Goal: Information Seeking & Learning: Learn about a topic

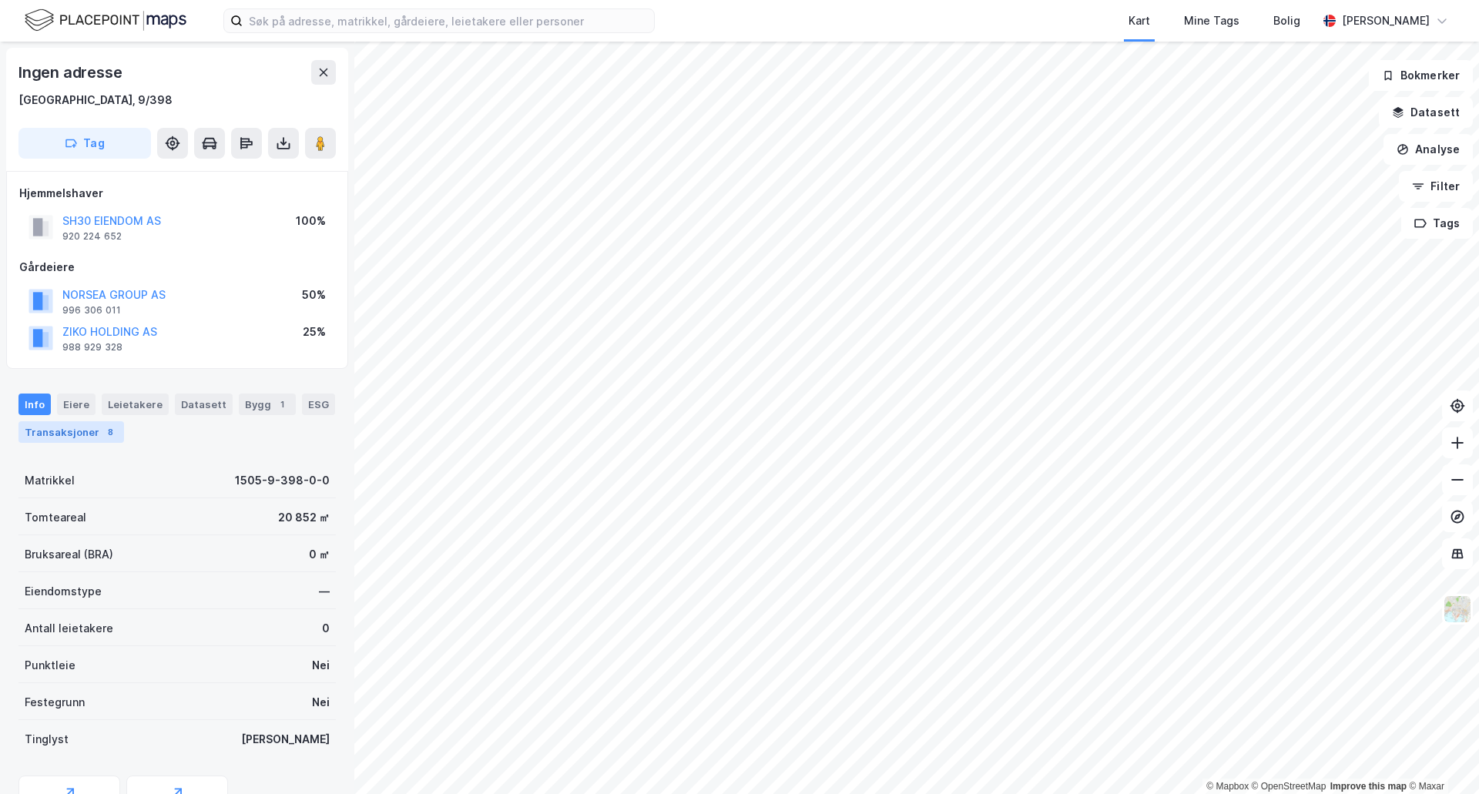
click at [92, 430] on div "Transaksjoner 8" at bounding box center [71, 432] width 106 height 22
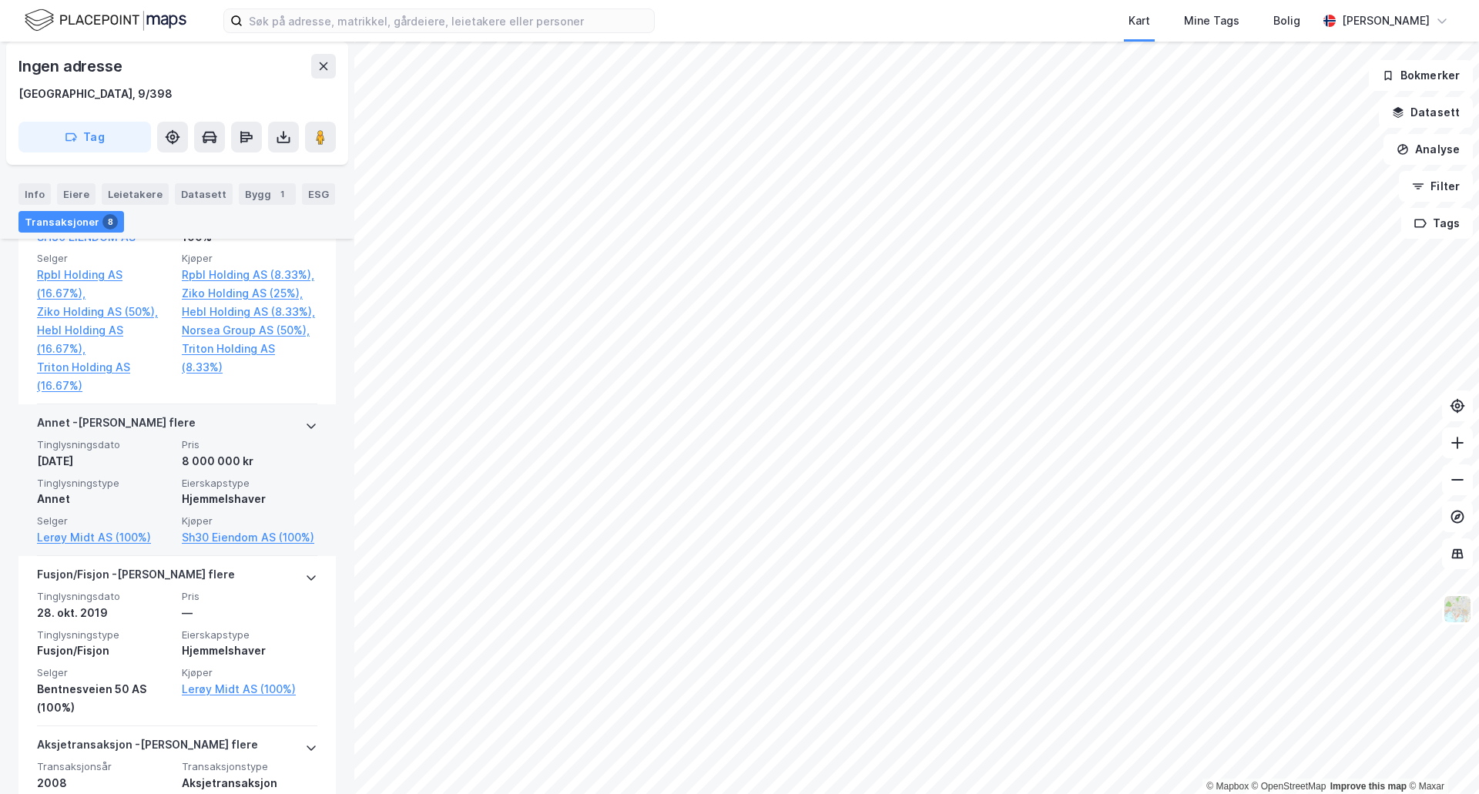
scroll to position [616, 0]
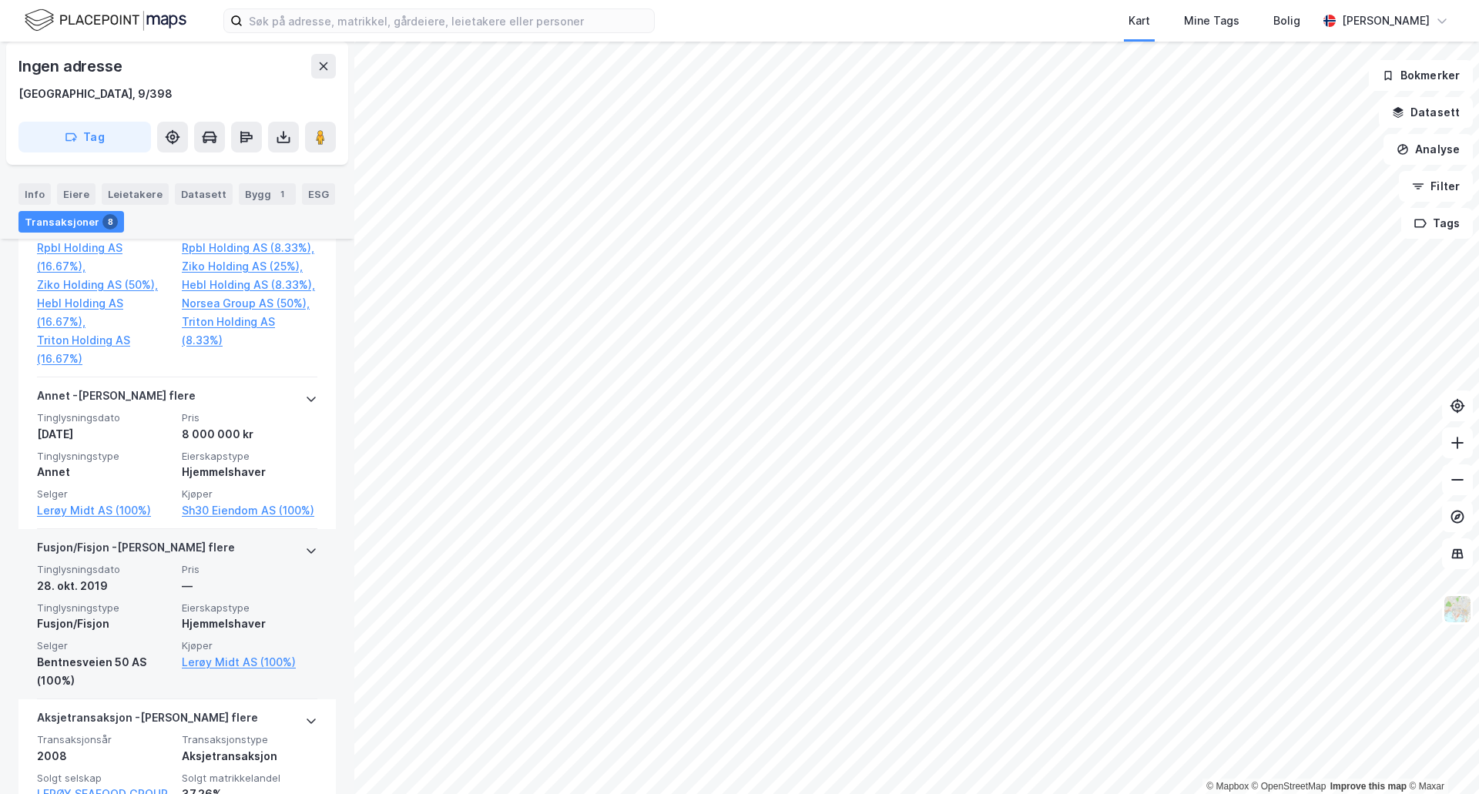
click at [305, 557] on icon at bounding box center [311, 551] width 12 height 12
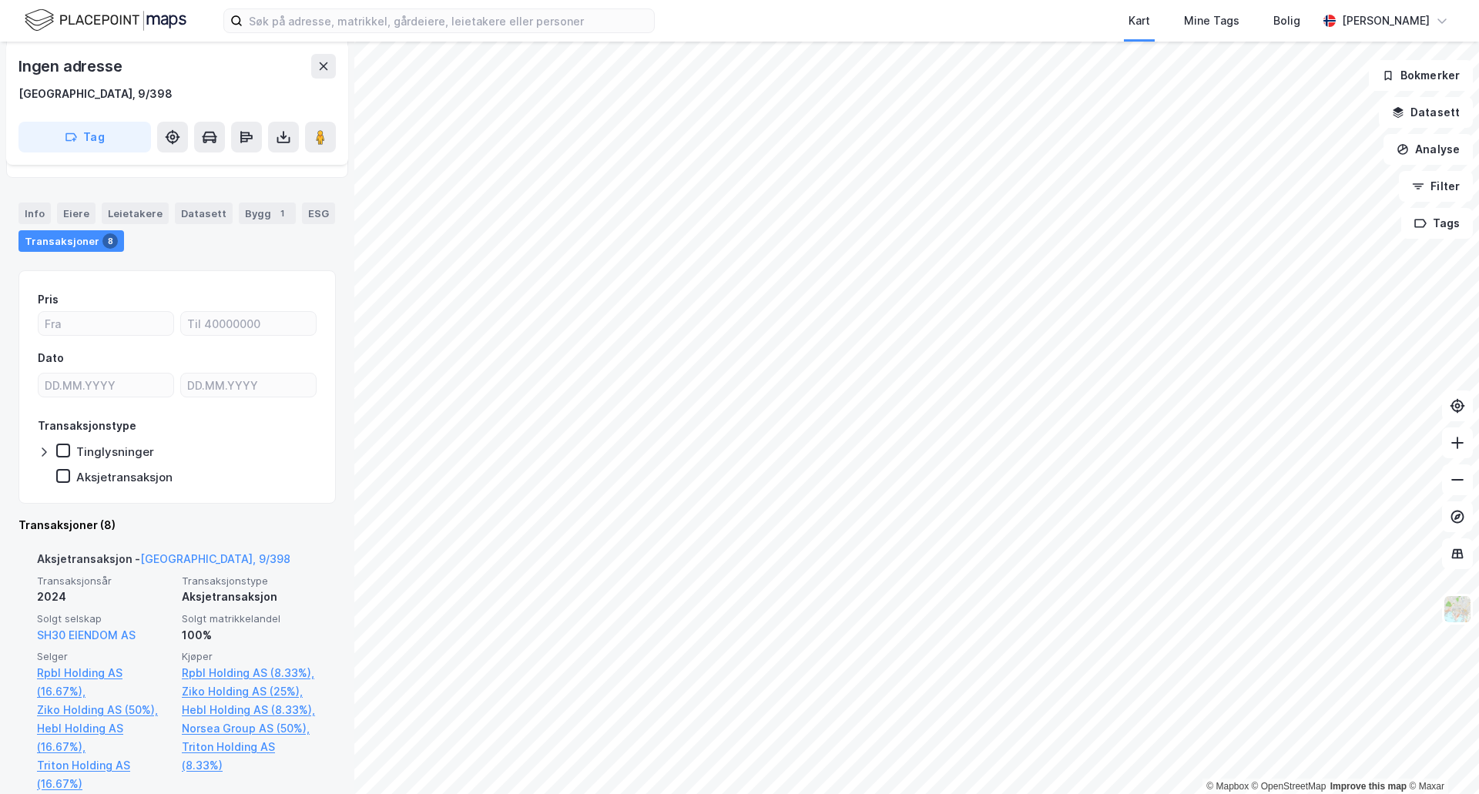
scroll to position [154, 0]
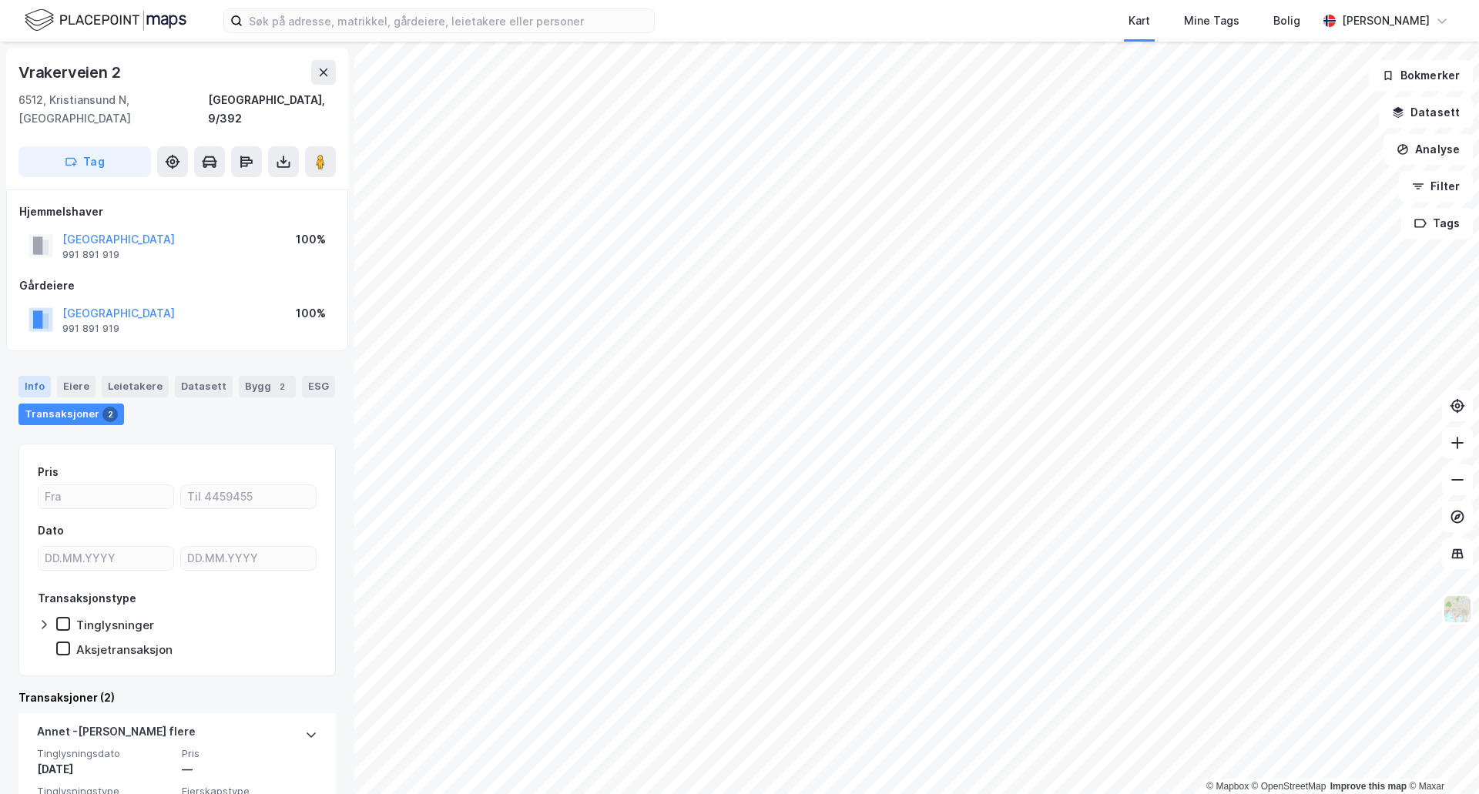
click at [27, 376] on div "Info" at bounding box center [34, 387] width 32 height 22
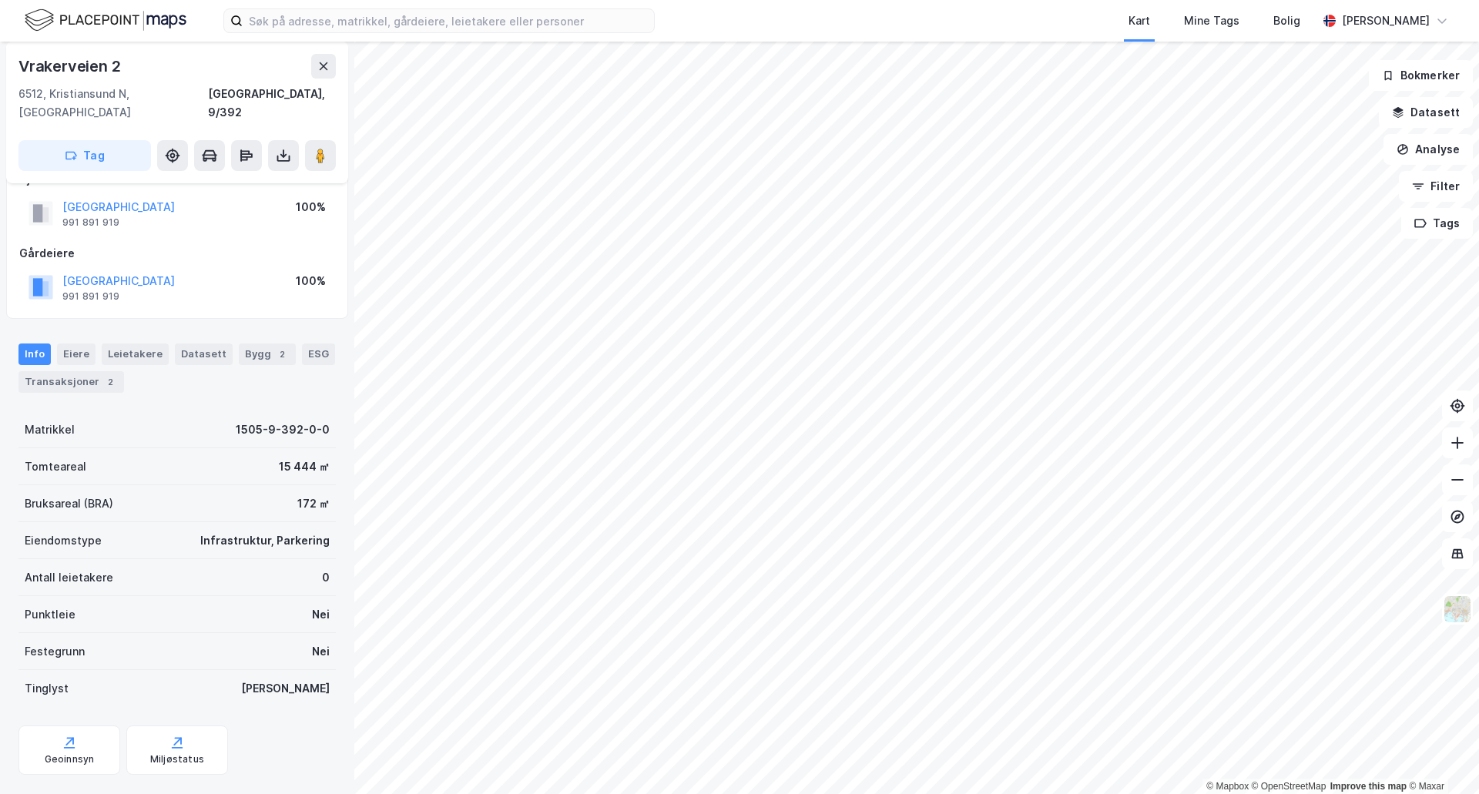
scroll to position [45, 0]
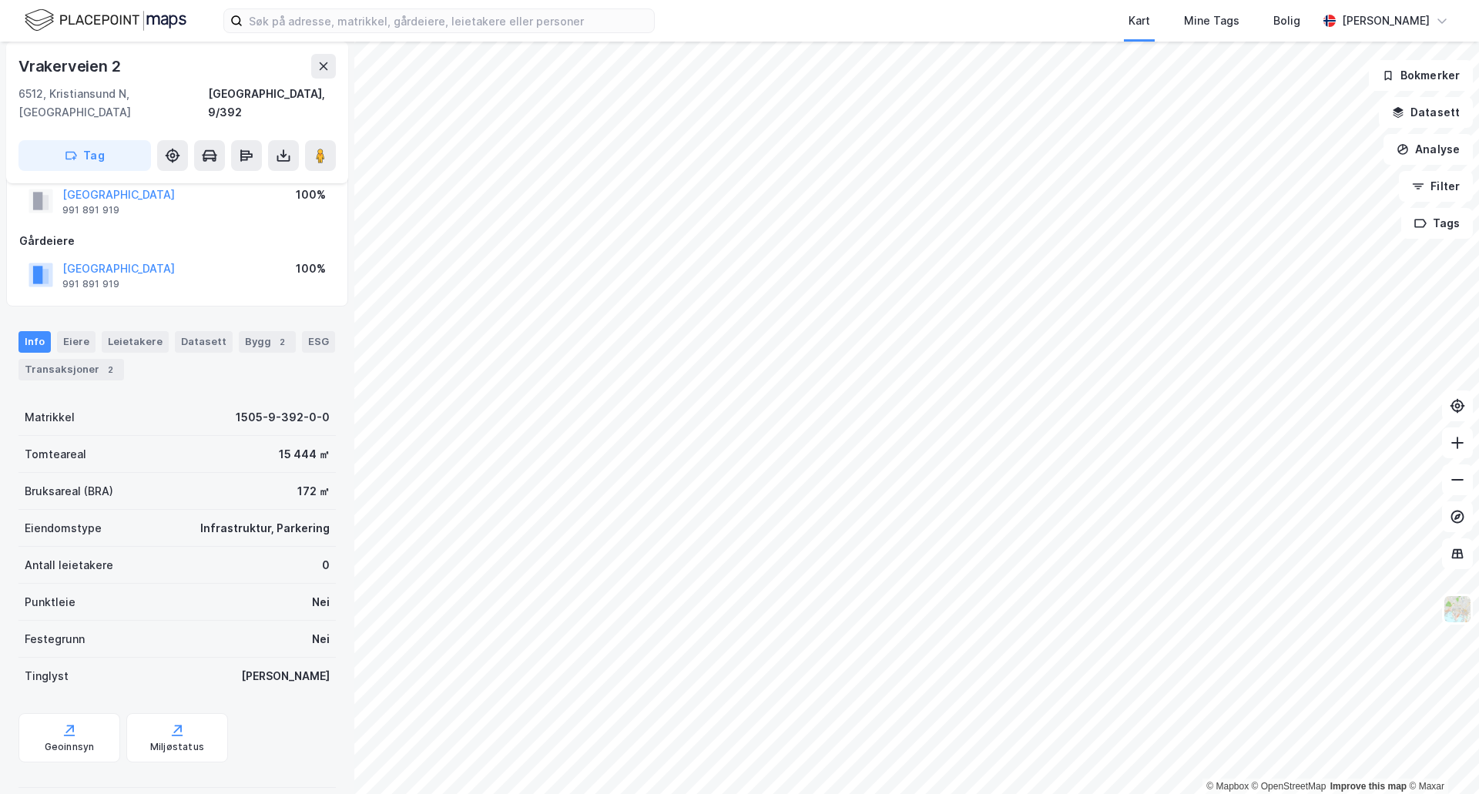
click at [285, 658] on div "Tinglyst Ja" at bounding box center [176, 676] width 317 height 37
click at [83, 658] on div "Tinglyst Ja" at bounding box center [176, 676] width 317 height 37
click at [51, 667] on div "Tinglyst" at bounding box center [47, 676] width 44 height 18
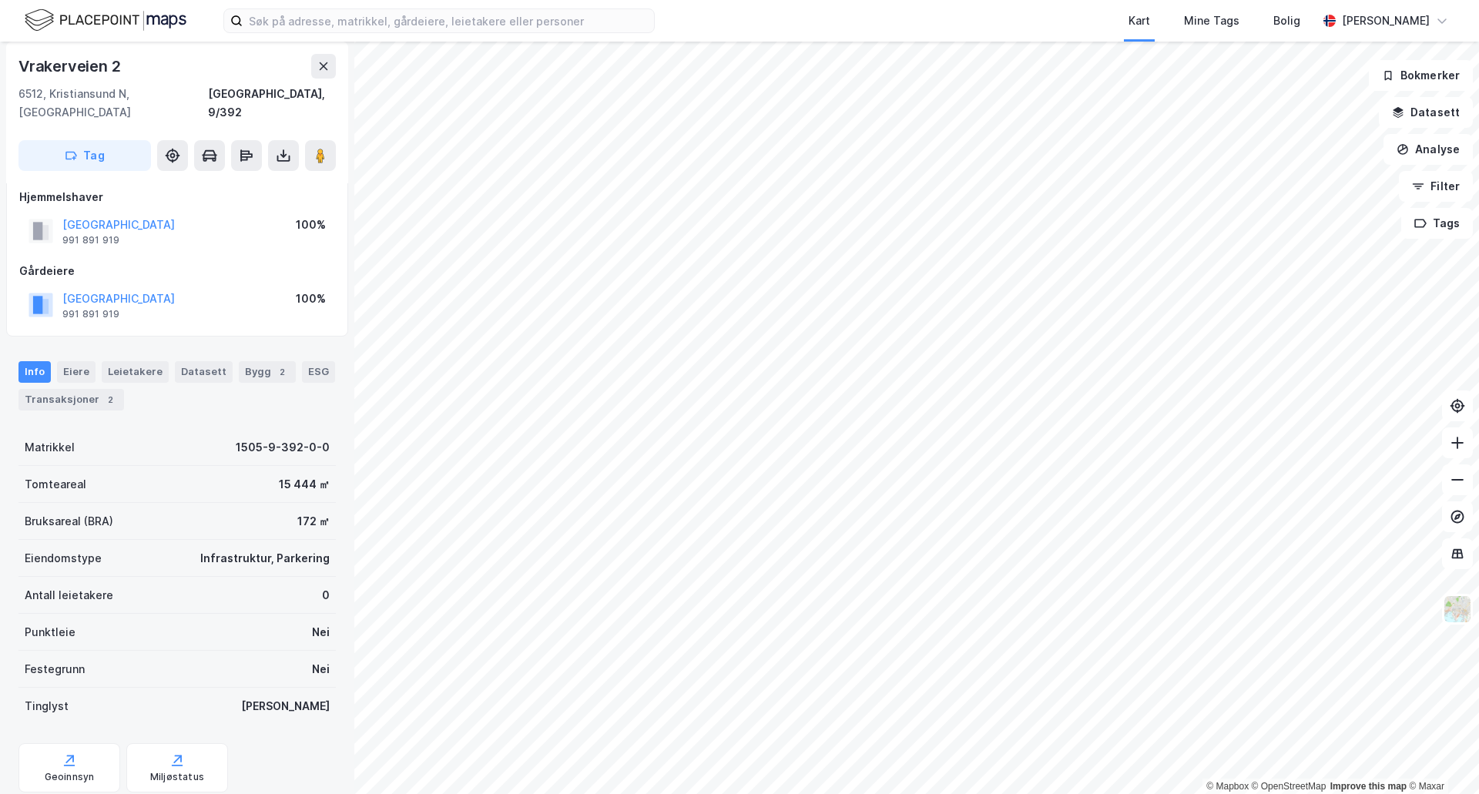
scroll to position [0, 0]
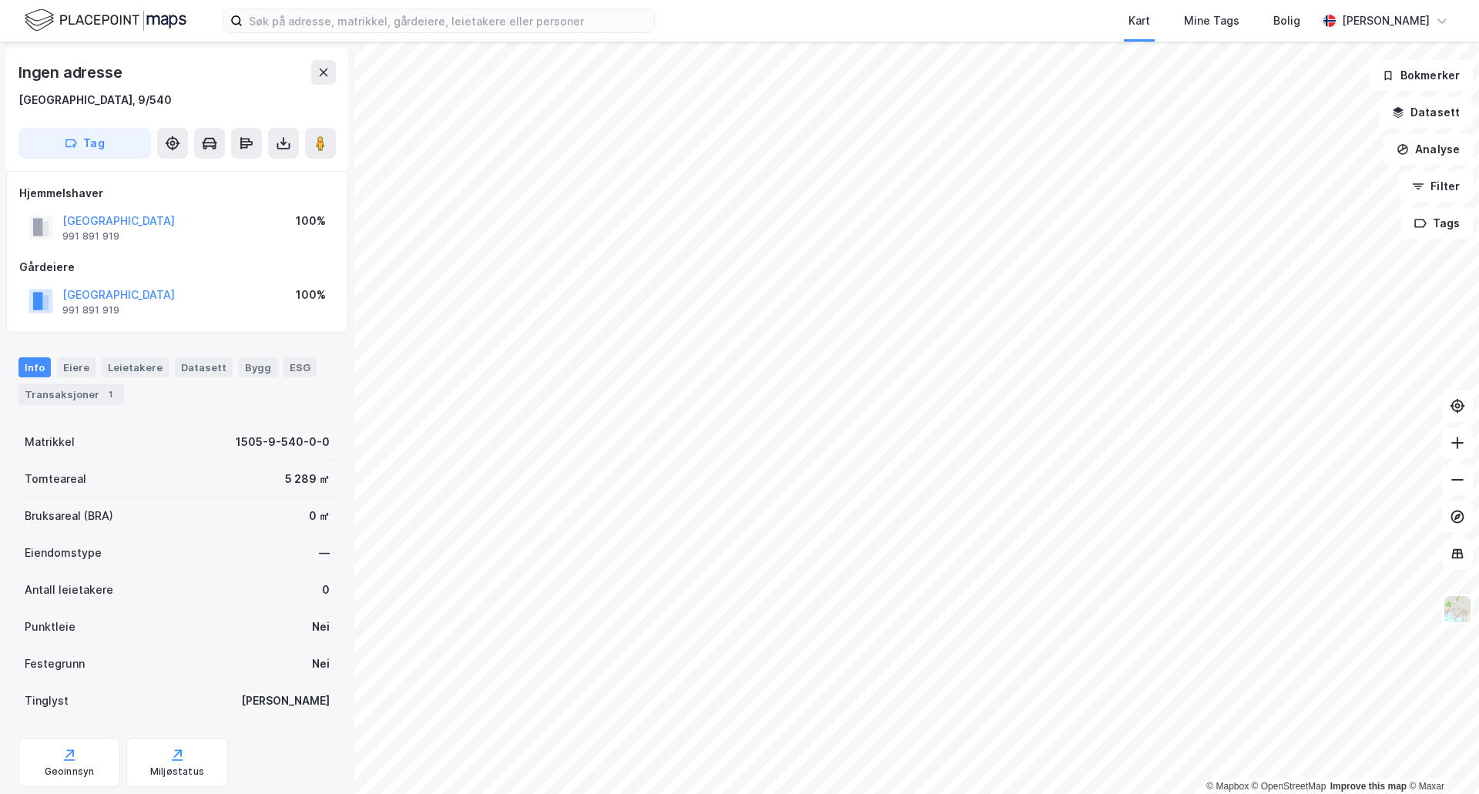
scroll to position [2, 0]
click at [195, 369] on div "Datasett" at bounding box center [204, 366] width 58 height 20
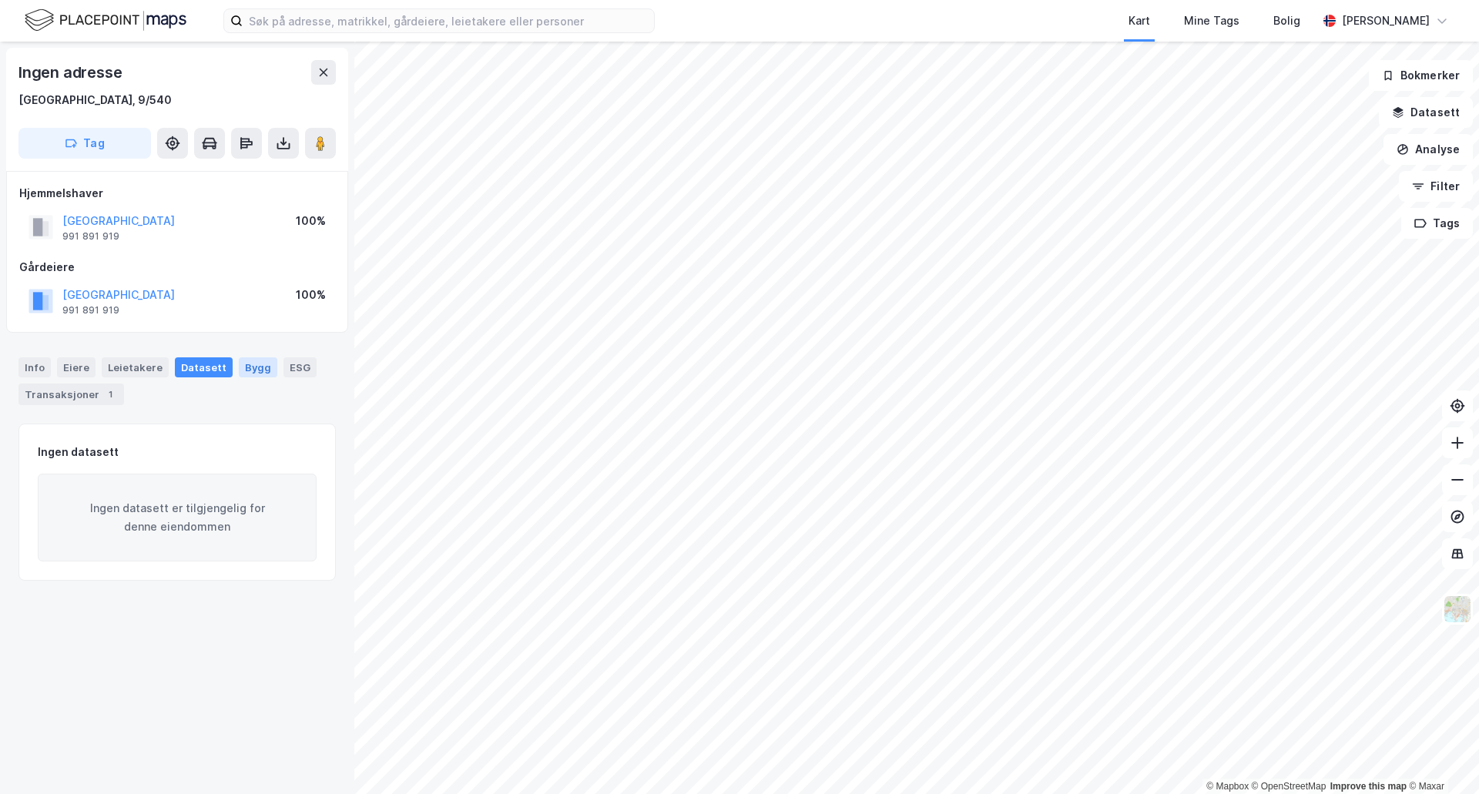
click at [243, 361] on div "Bygg" at bounding box center [258, 367] width 39 height 20
click at [284, 364] on div "ESG" at bounding box center [300, 367] width 33 height 20
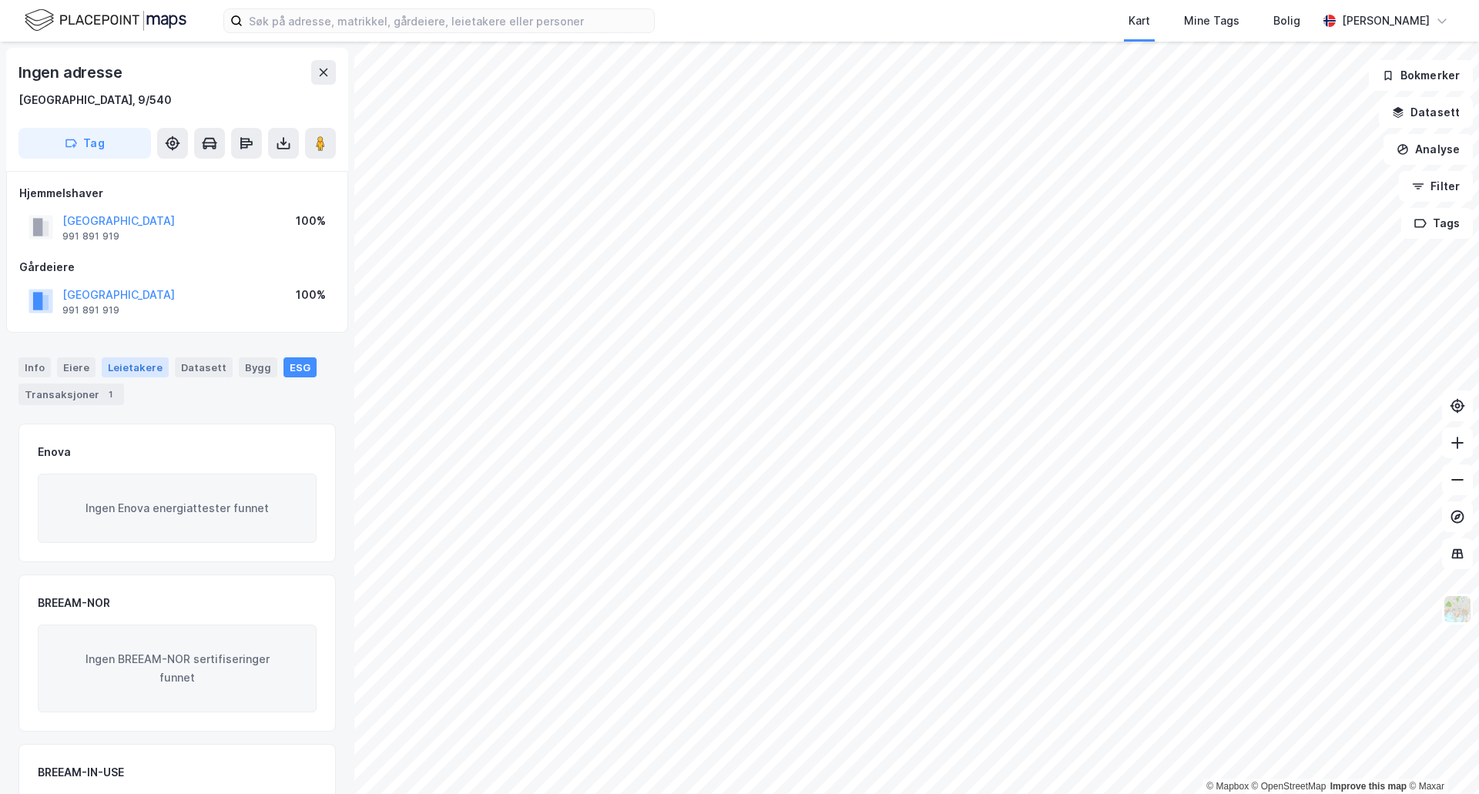
click at [147, 369] on div "Leietakere" at bounding box center [135, 367] width 67 height 20
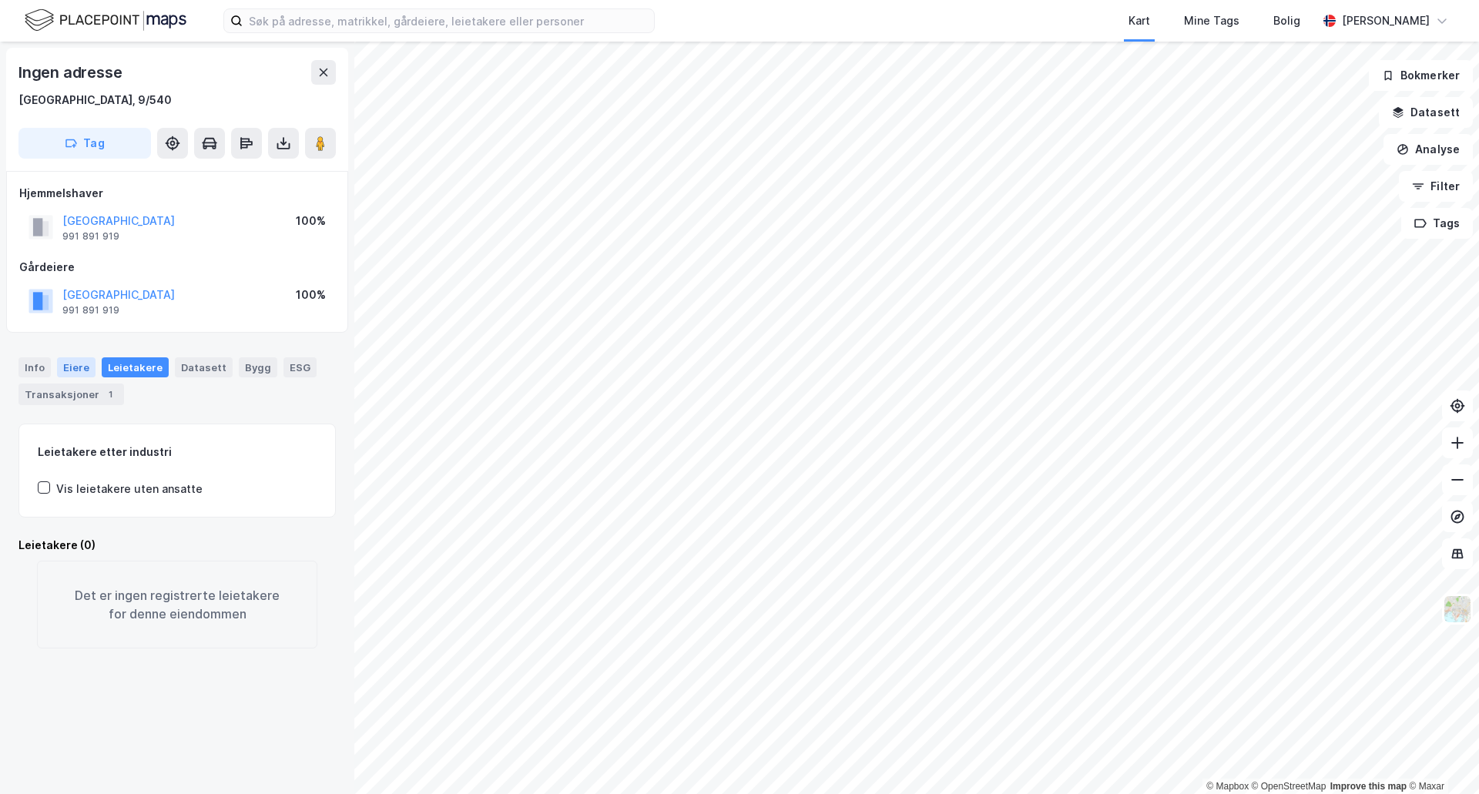
click at [74, 367] on div "Eiere" at bounding box center [76, 367] width 39 height 20
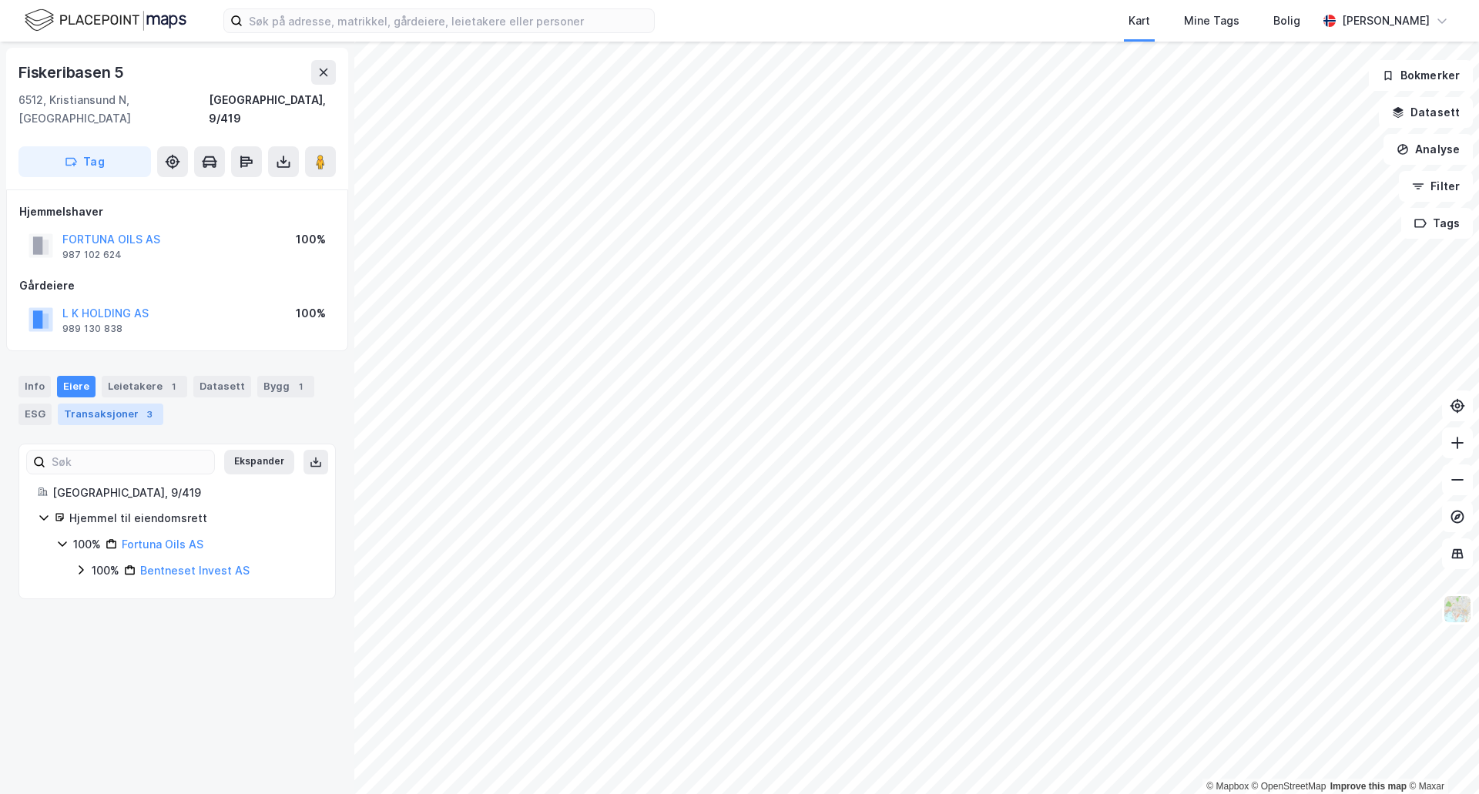
click at [84, 404] on div "Transaksjoner 3" at bounding box center [111, 415] width 106 height 22
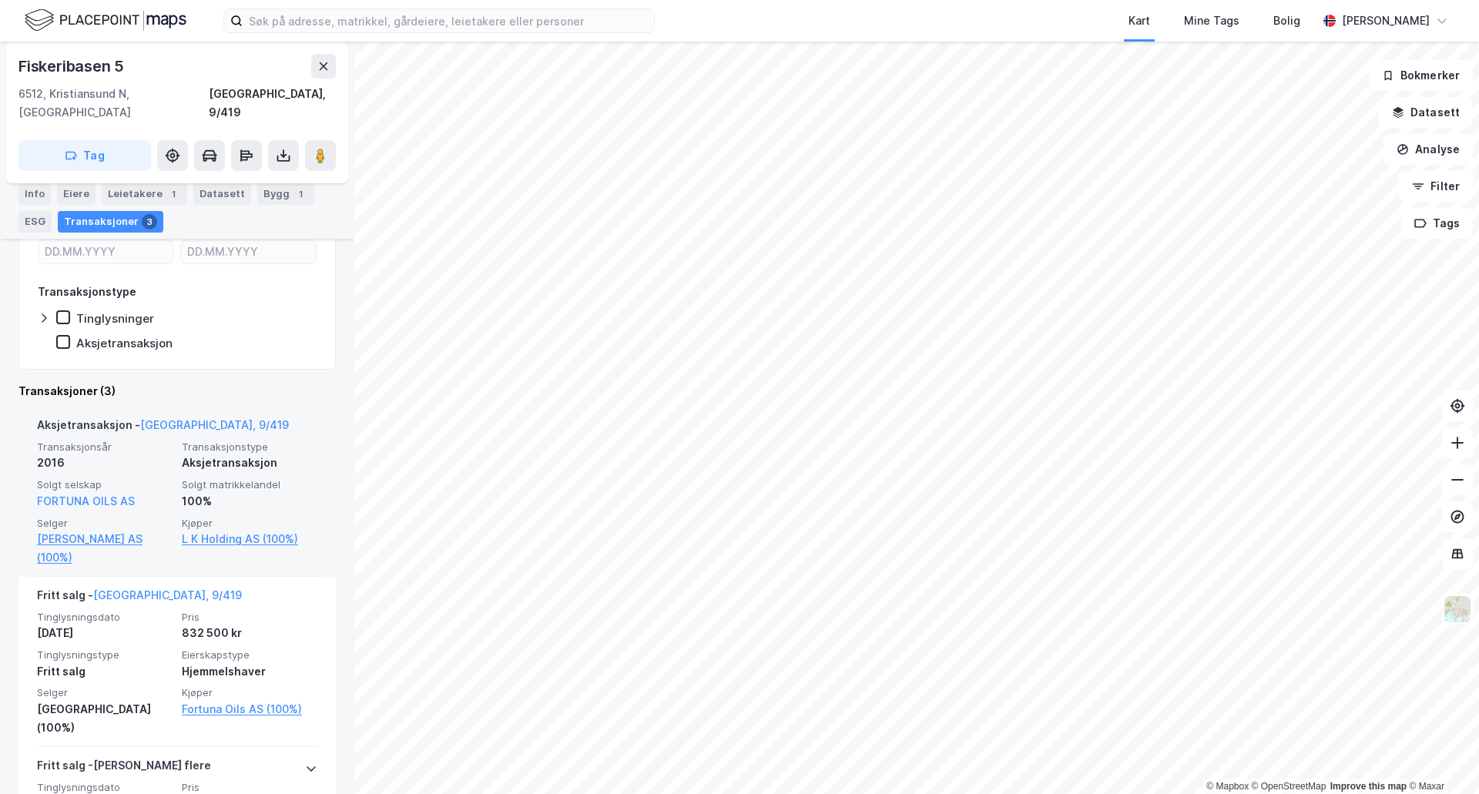
scroll to position [308, 0]
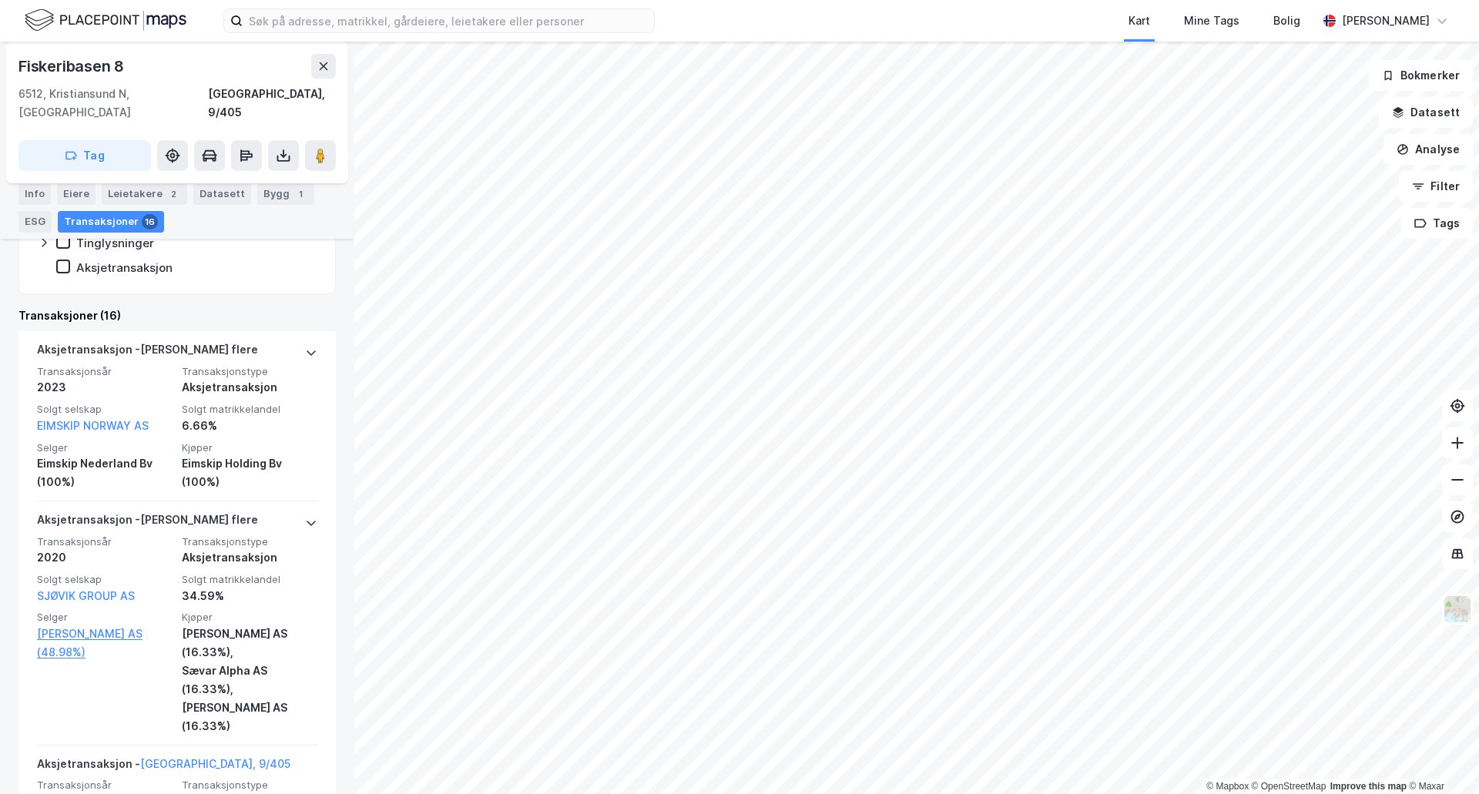
scroll to position [231, 0]
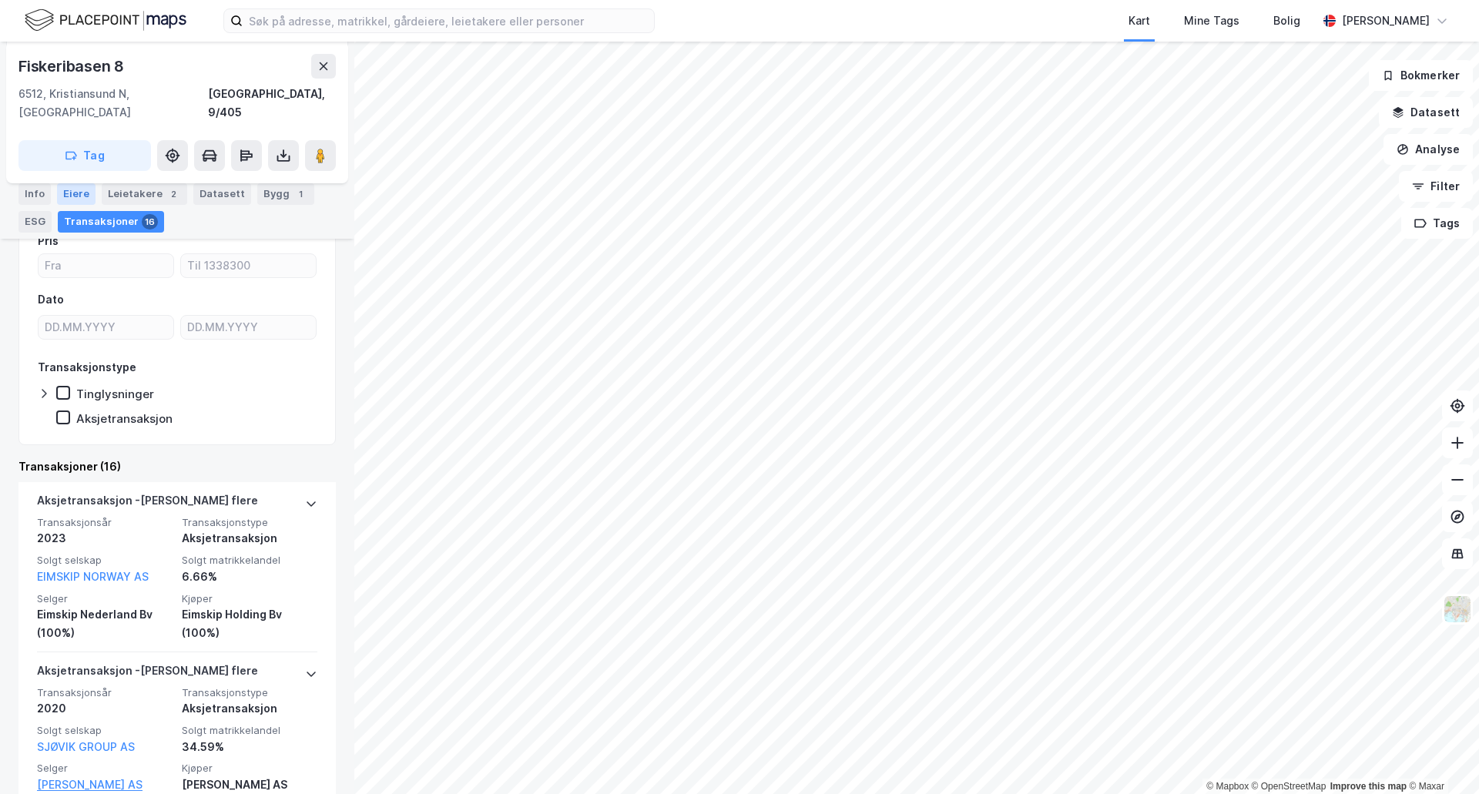
click at [63, 186] on div "Eiere" at bounding box center [76, 194] width 39 height 22
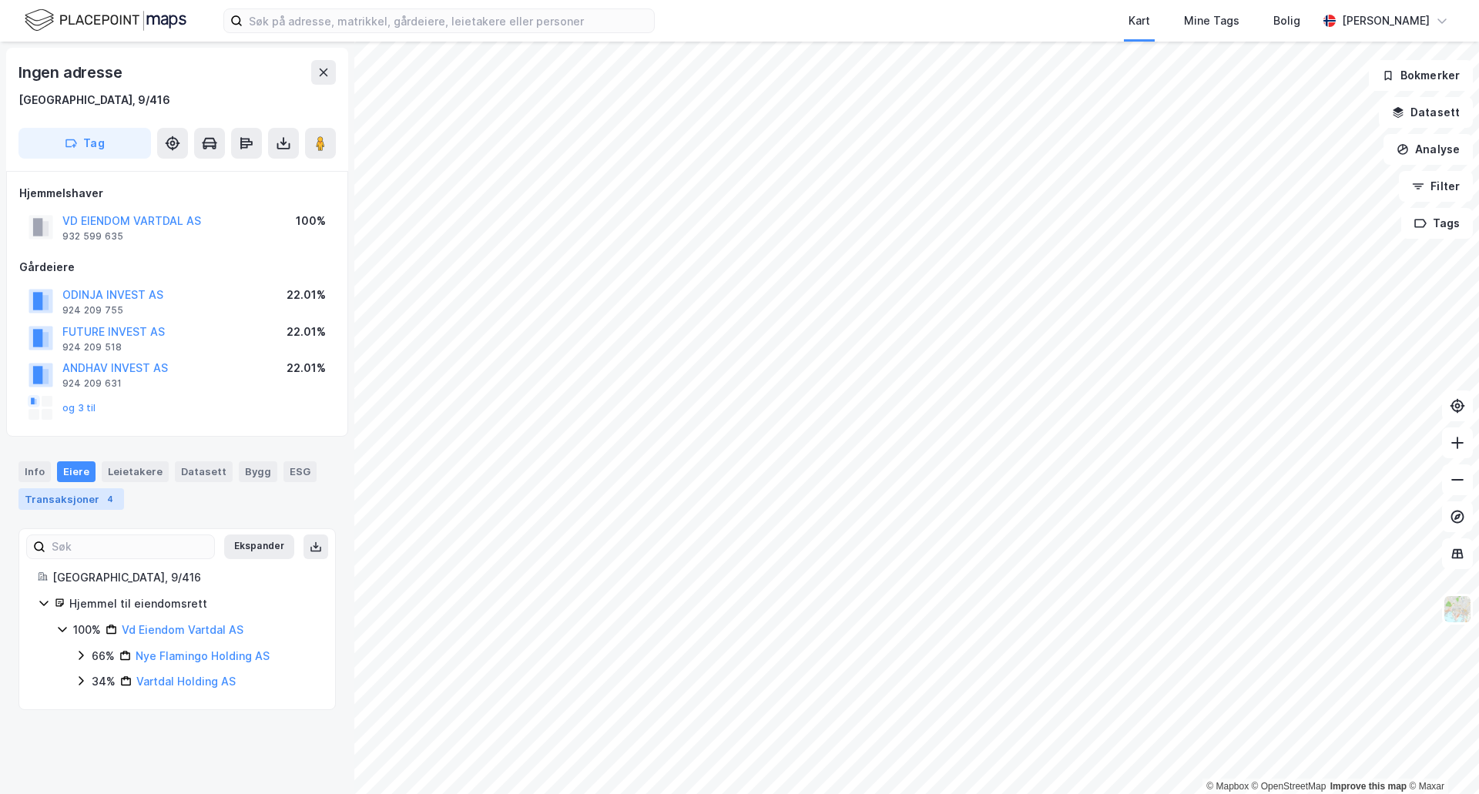
click at [82, 497] on div "Transaksjoner 4" at bounding box center [71, 499] width 106 height 22
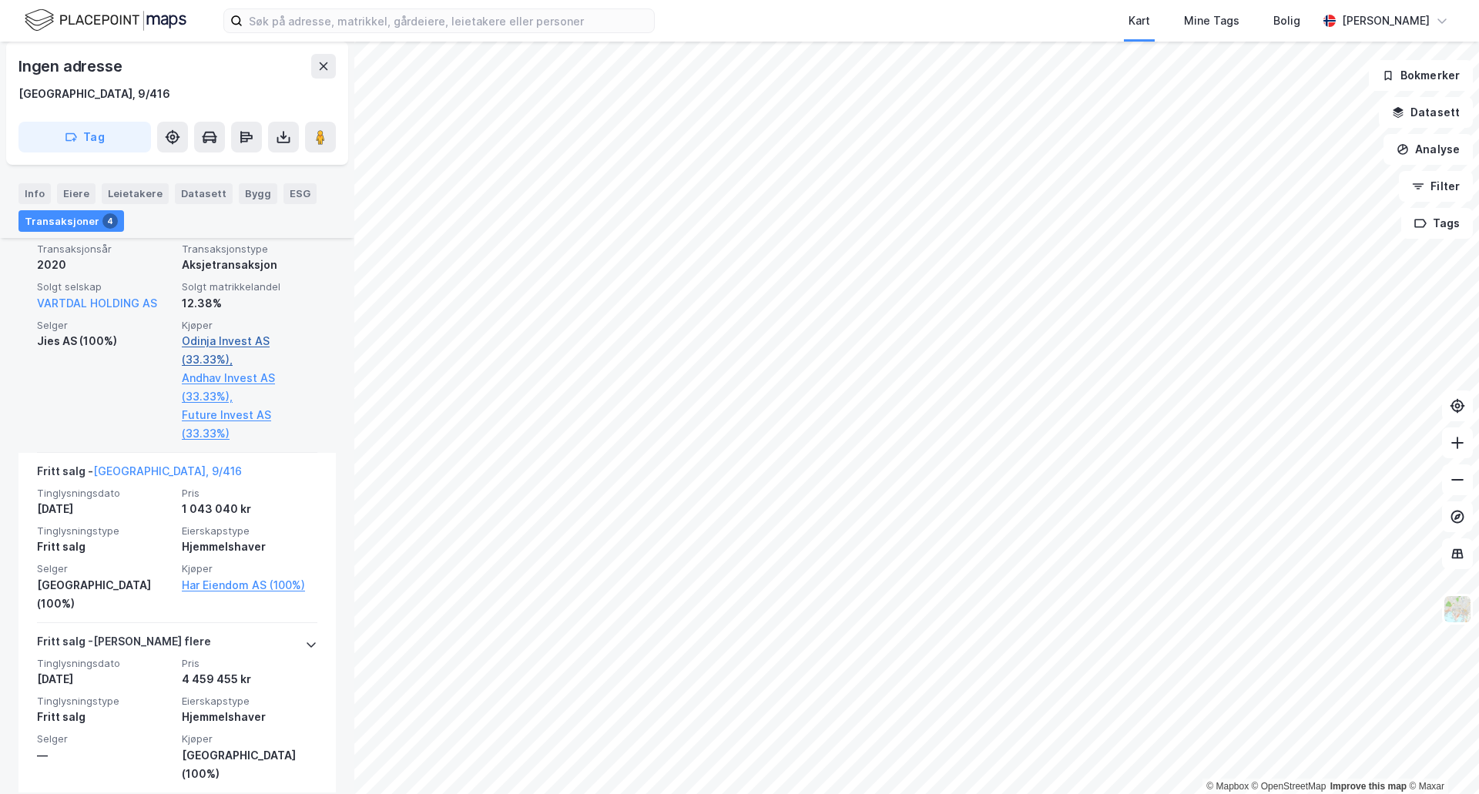
scroll to position [777, 0]
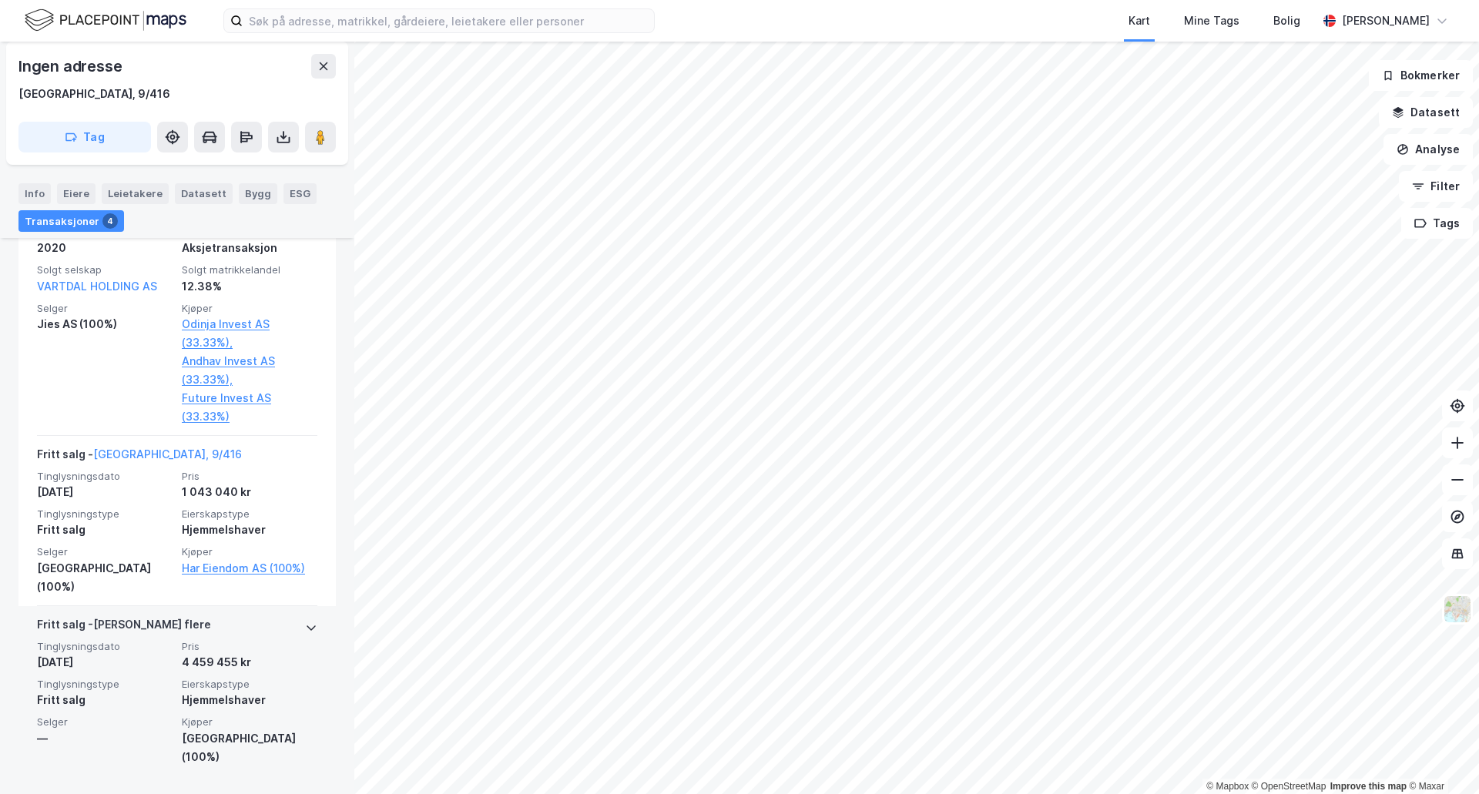
click at [305, 629] on icon at bounding box center [311, 628] width 12 height 12
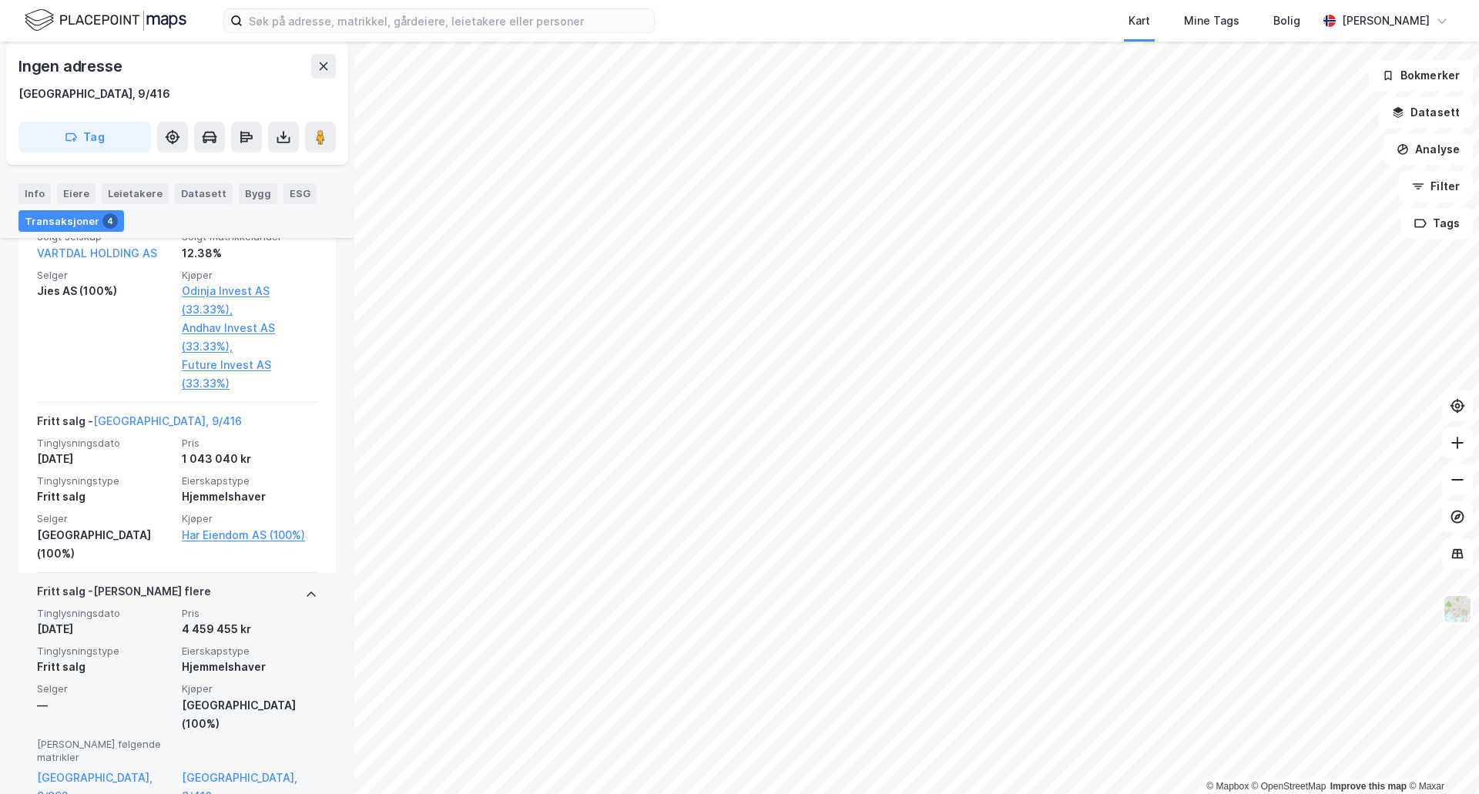
scroll to position [836, 0]
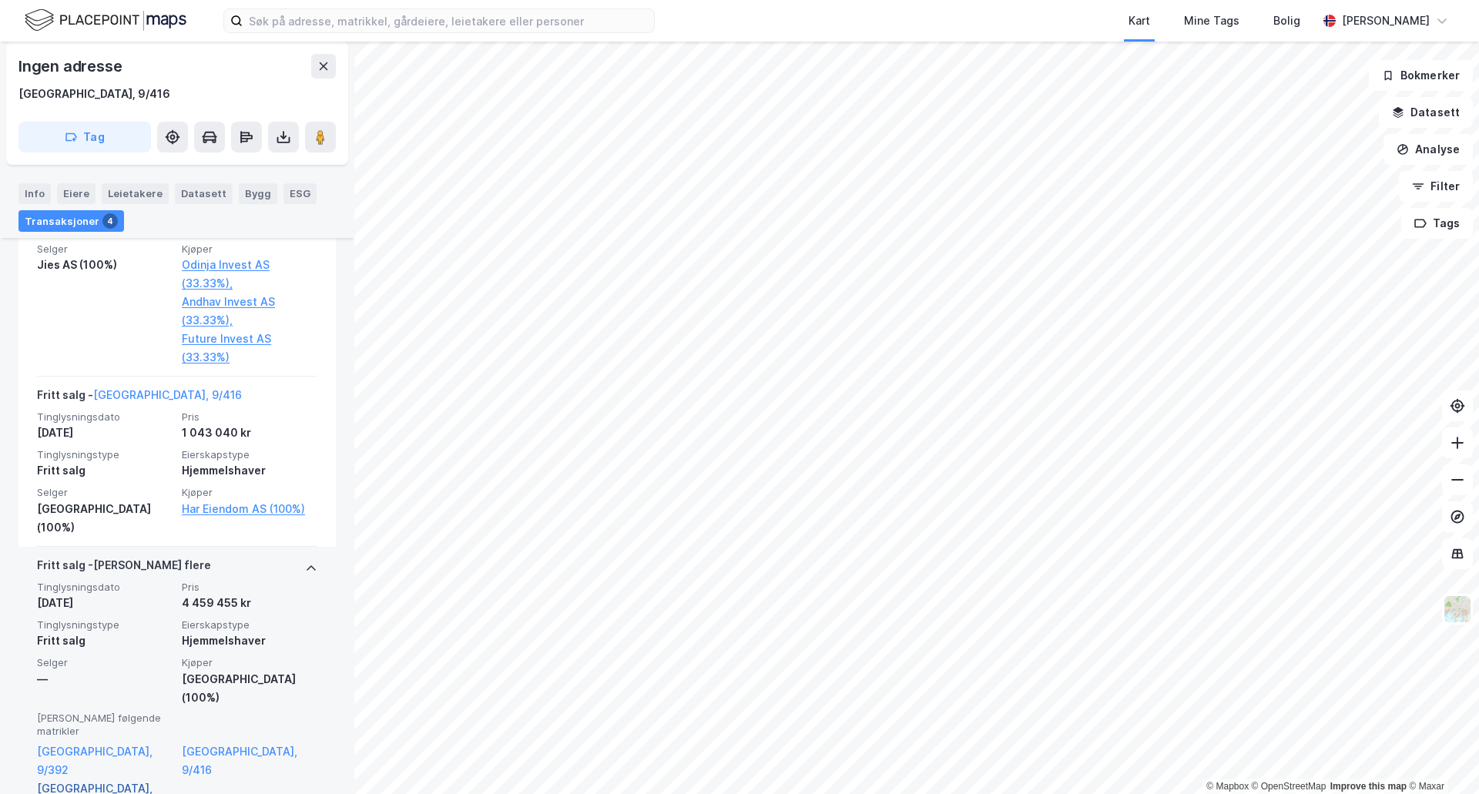
click at [124, 780] on link "[GEOGRAPHIC_DATA], 9/419" at bounding box center [105, 798] width 136 height 37
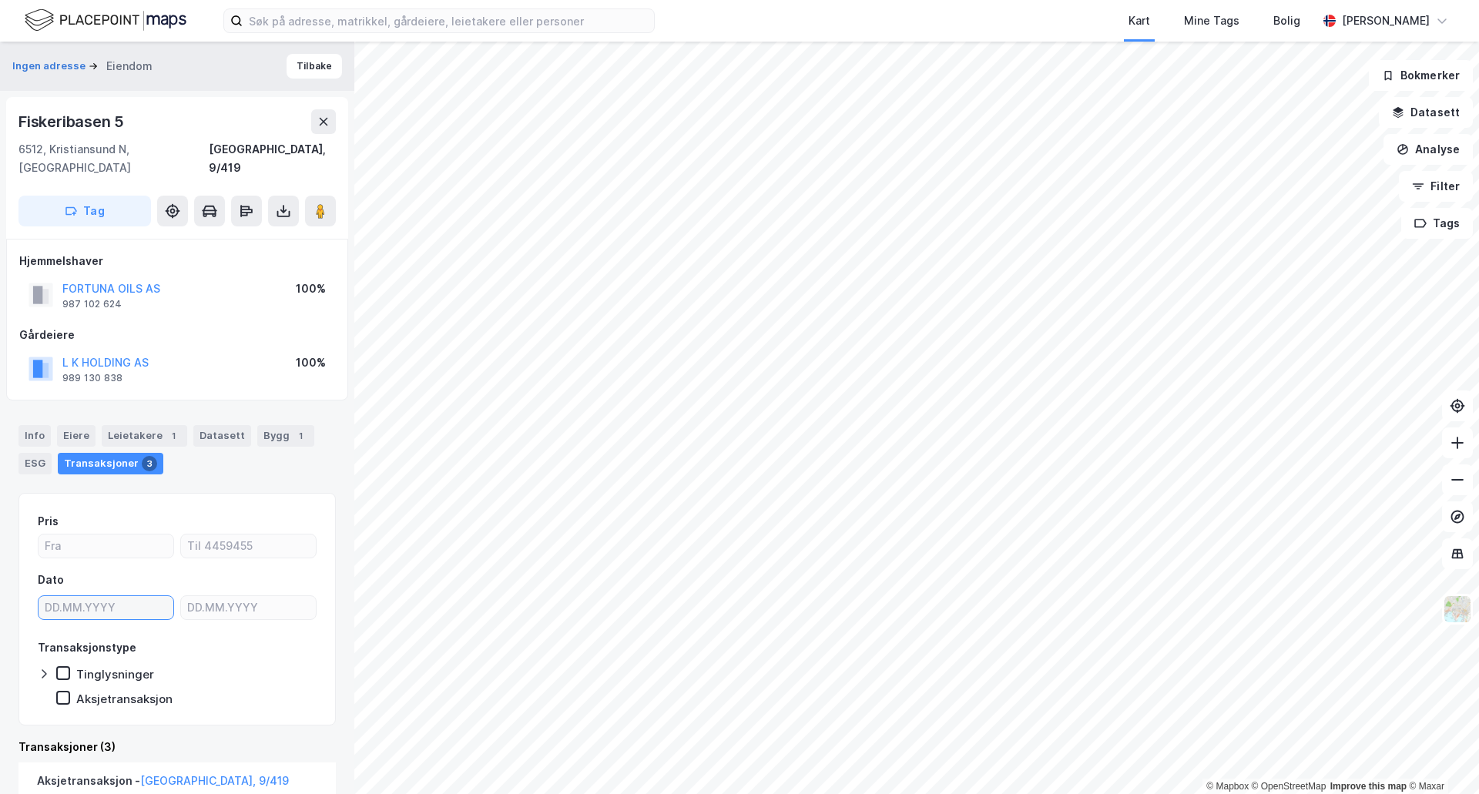
type input "DD.MM.YYYY"
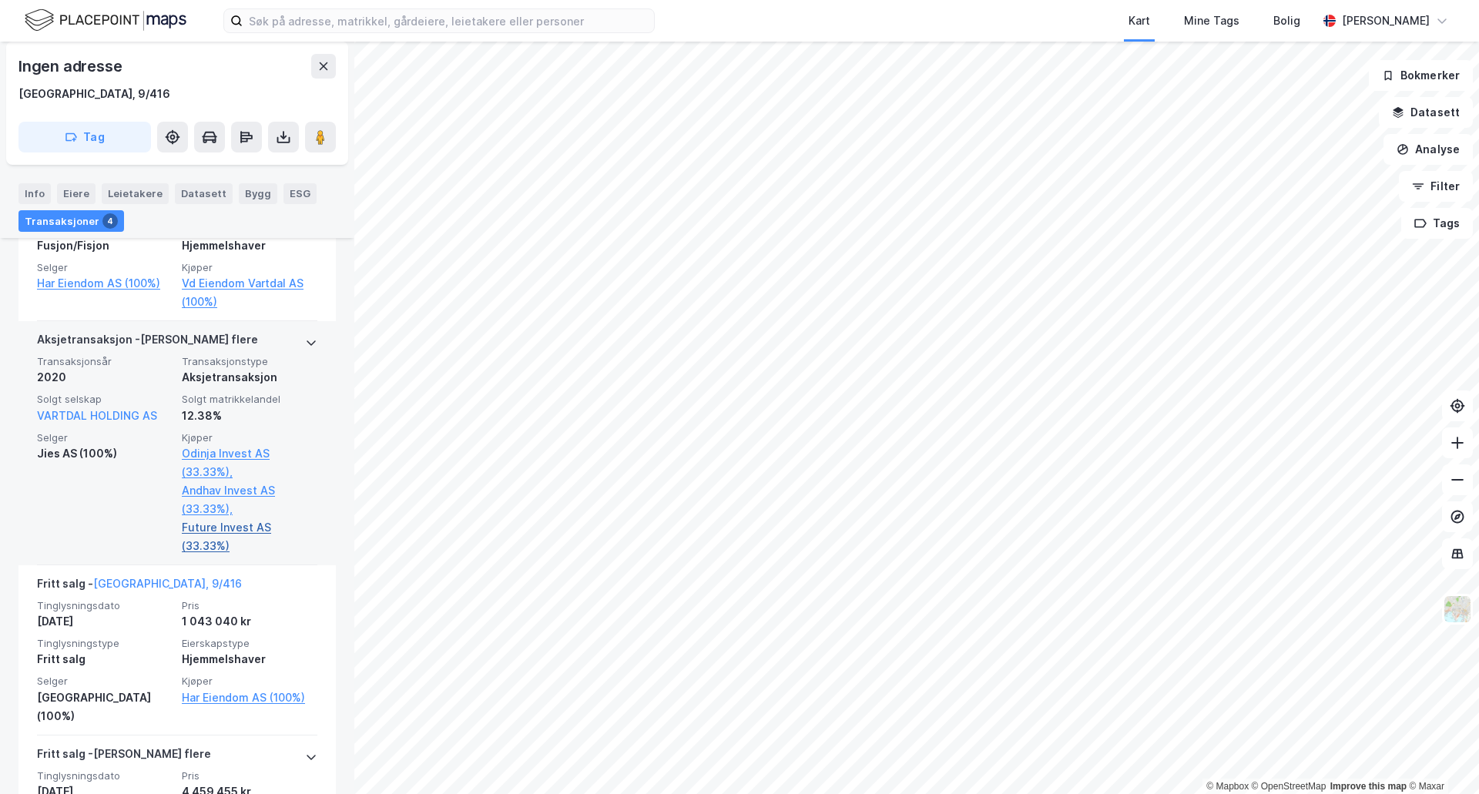
scroll to position [777, 0]
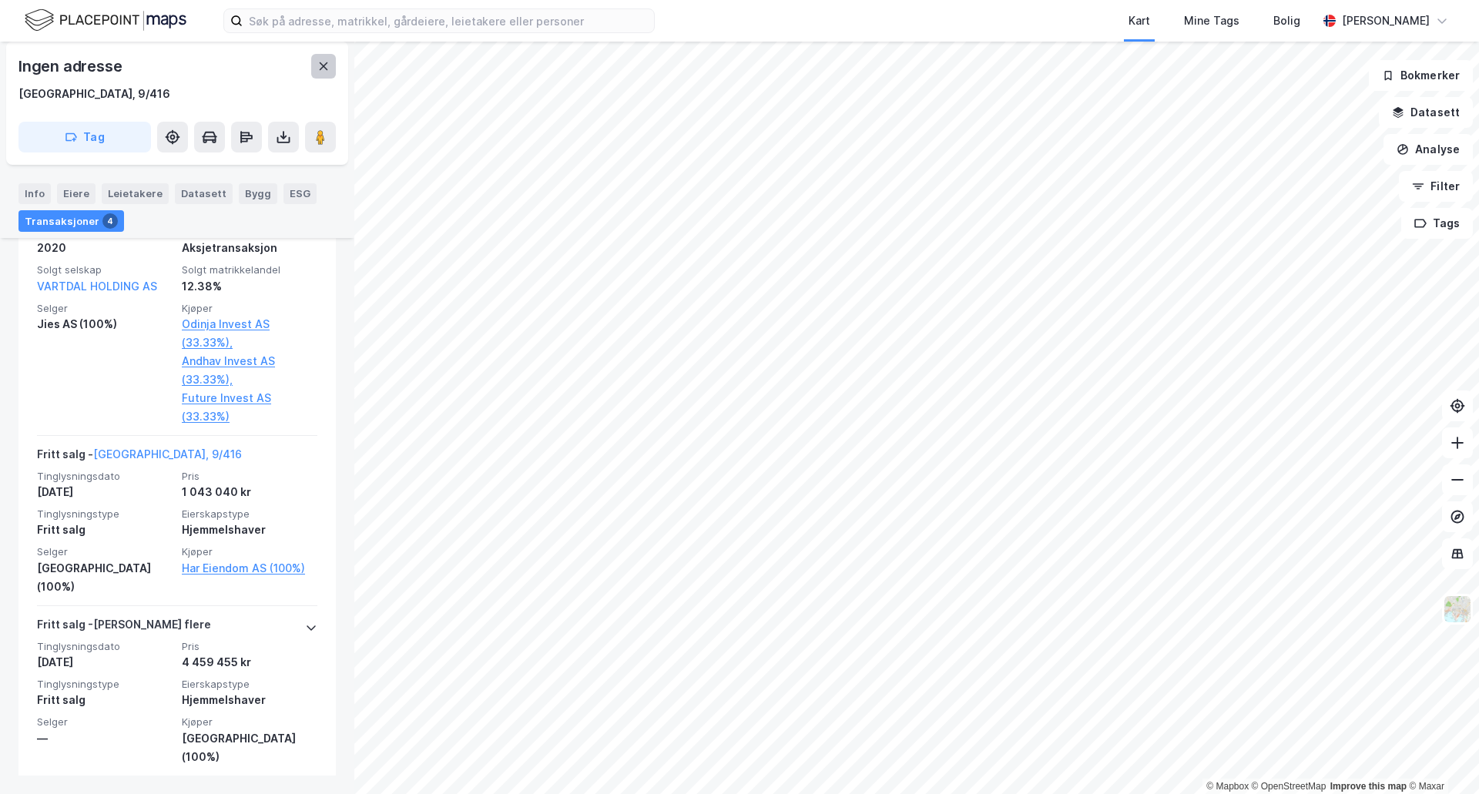
click at [321, 69] on icon at bounding box center [324, 66] width 8 height 8
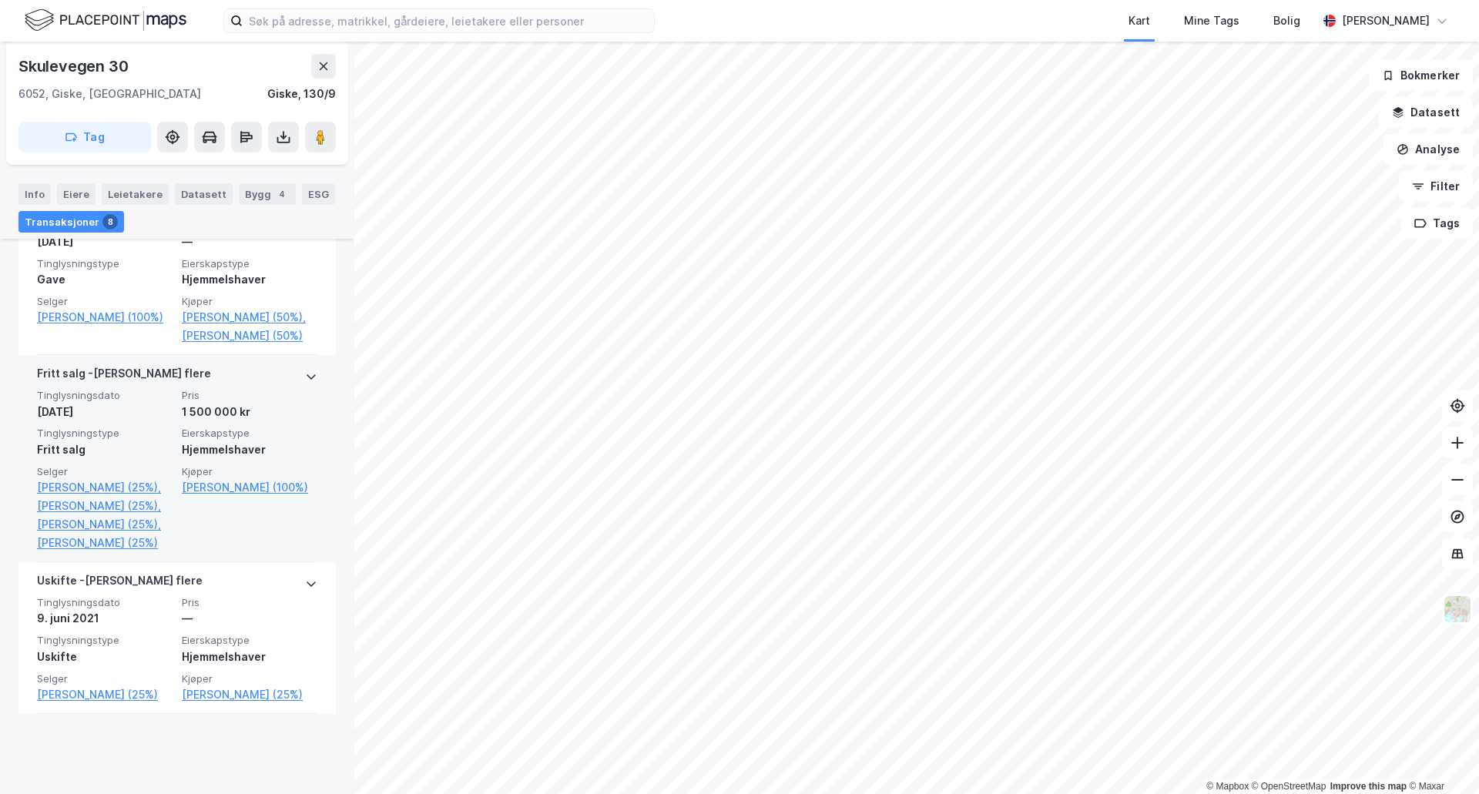
scroll to position [154, 0]
